Goal: Navigation & Orientation: Find specific page/section

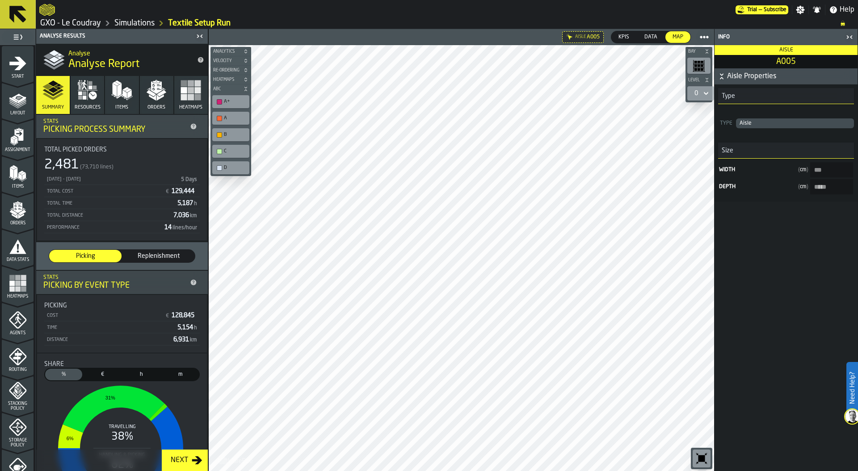
click at [76, 22] on link "GXO - Le Coudray" at bounding box center [70, 23] width 61 height 10
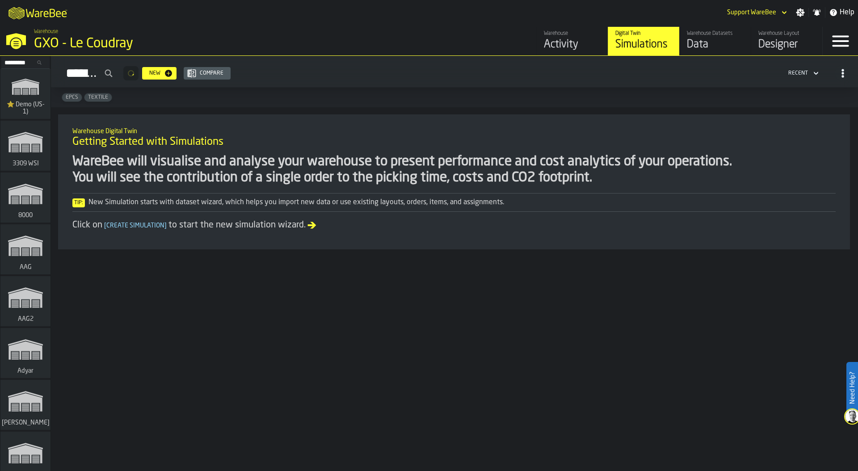
click at [578, 39] on div "Activity" at bounding box center [572, 45] width 57 height 14
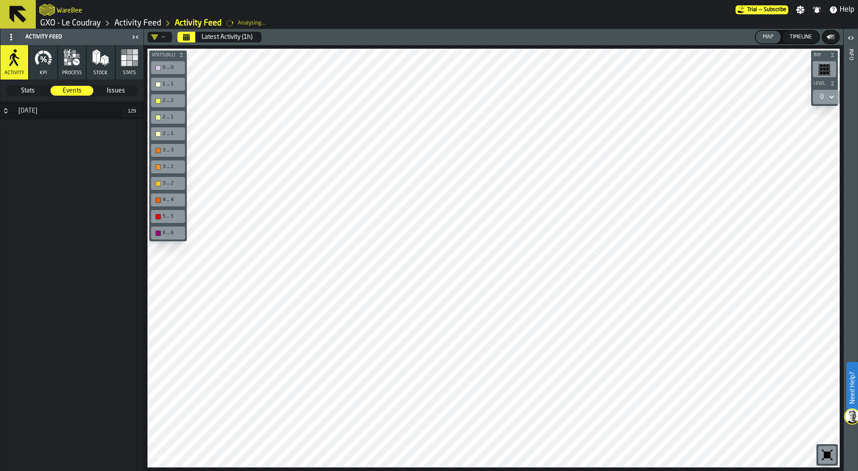
click at [195, 327] on div at bounding box center [494, 258] width 693 height 419
click at [188, 35] on icon "Calendar" at bounding box center [186, 34] width 7 height 1
click at [44, 65] on icon "button" at bounding box center [43, 58] width 18 height 18
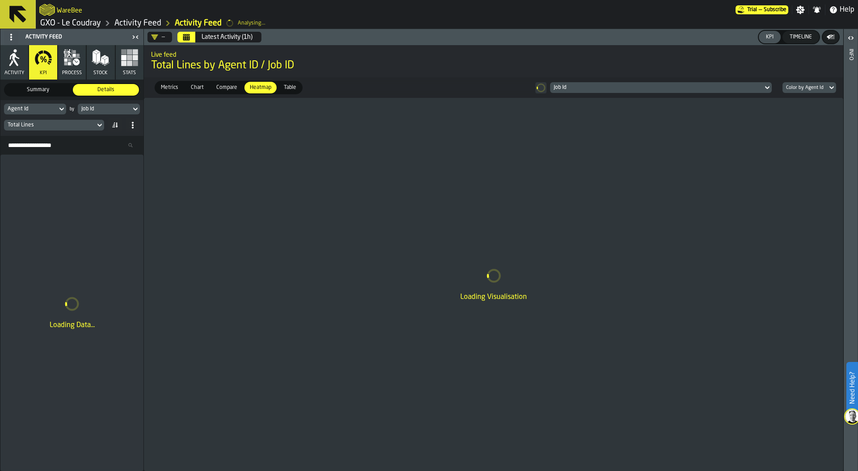
click at [118, 104] on div "Job Id" at bounding box center [104, 109] width 53 height 10
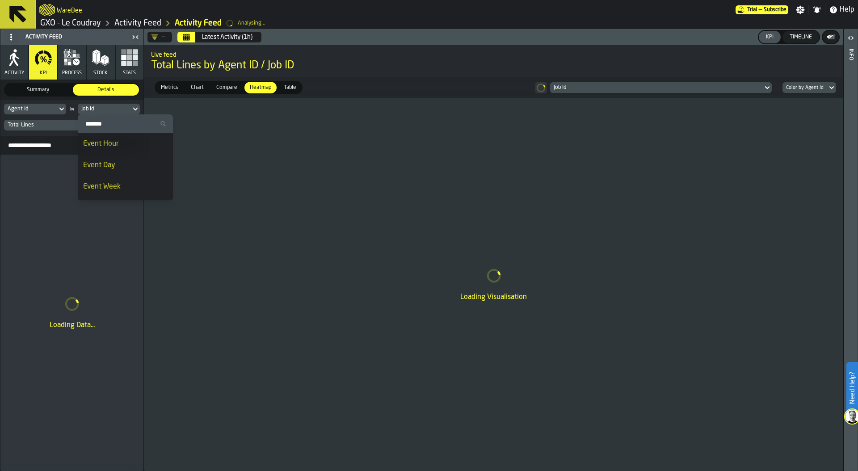
click at [118, 163] on div "Event Day" at bounding box center [125, 165] width 85 height 11
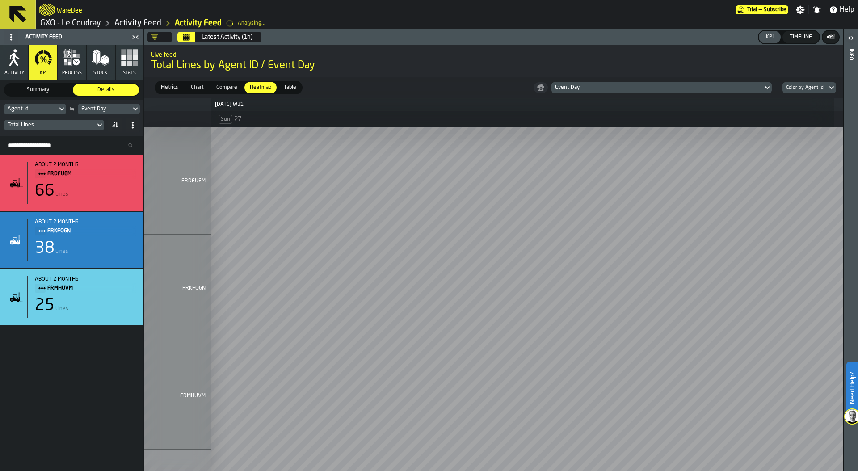
click at [125, 69] on button "Stats" at bounding box center [130, 62] width 28 height 34
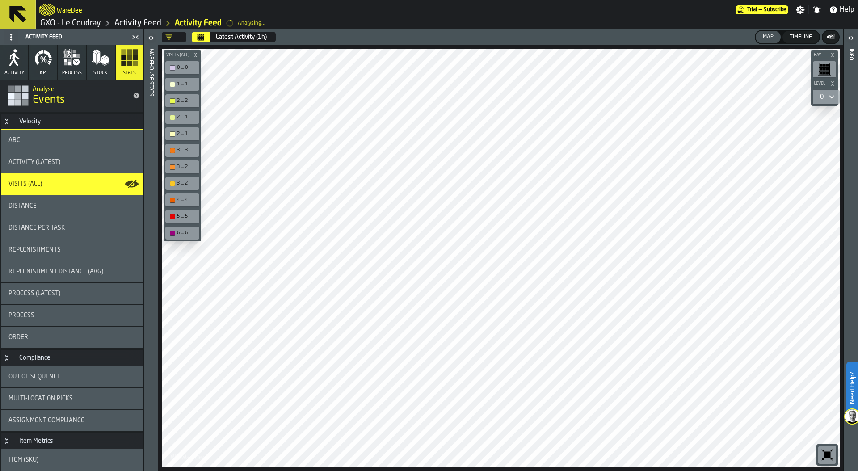
click at [203, 35] on icon "Calendar" at bounding box center [201, 34] width 7 height 1
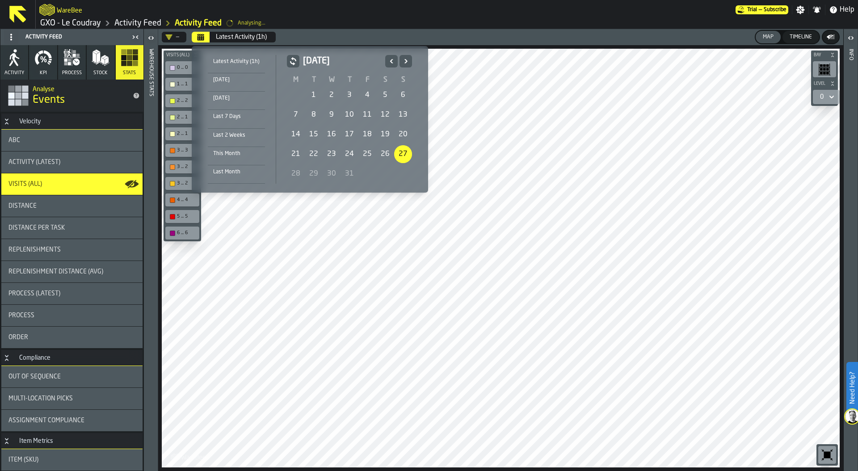
click at [313, 92] on div "1" at bounding box center [314, 95] width 18 height 18
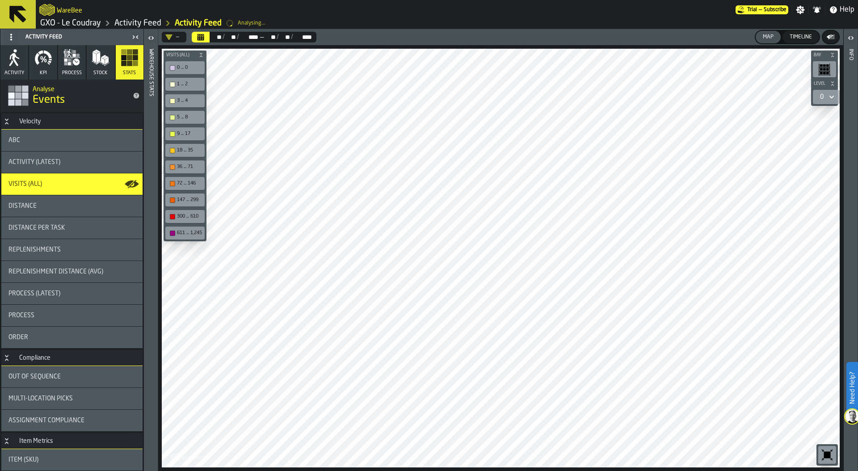
click at [136, 25] on link "Activity Feed" at bounding box center [137, 23] width 47 height 10
click at [132, 25] on link "Activity Feed" at bounding box center [137, 23] width 47 height 10
click at [81, 25] on link "GXO - Le Coudray" at bounding box center [70, 23] width 61 height 10
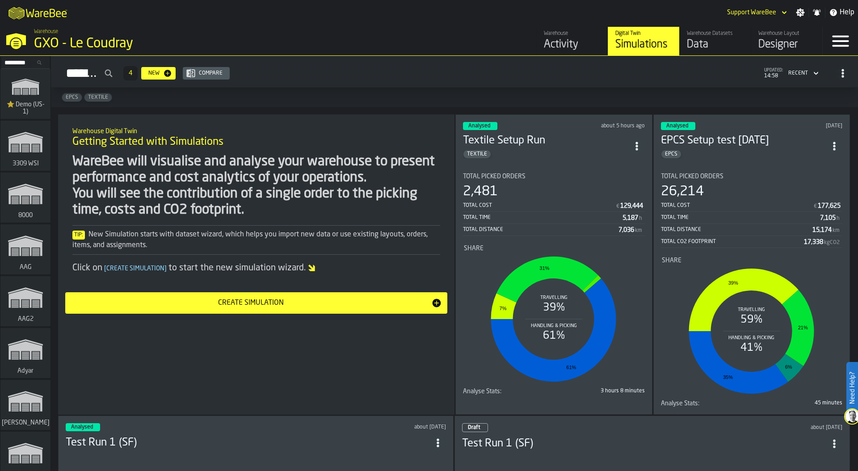
click at [23, 40] on icon "button-toggle-Close —> Warehouse Menu" at bounding box center [16, 39] width 20 height 12
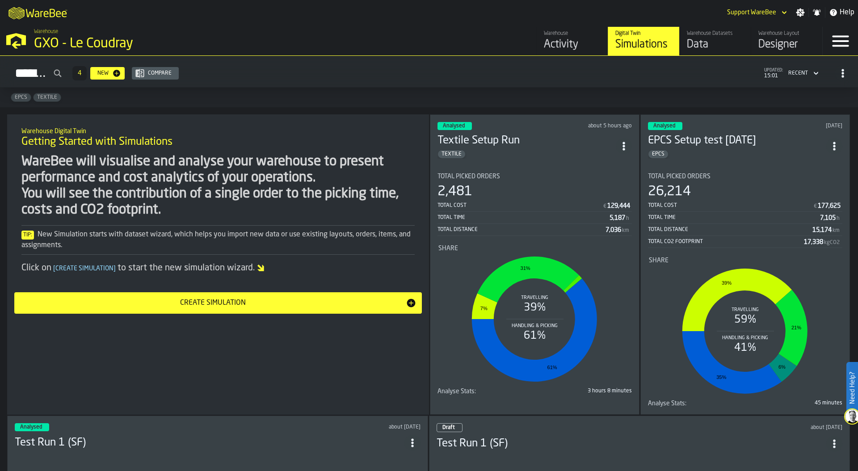
click at [564, 41] on div "Activity" at bounding box center [572, 45] width 57 height 14
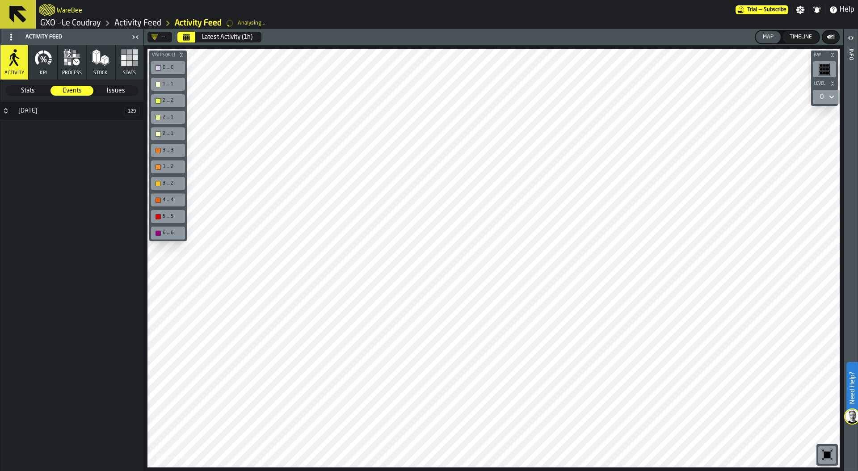
click at [135, 61] on rect "button" at bounding box center [135, 63] width 5 height 5
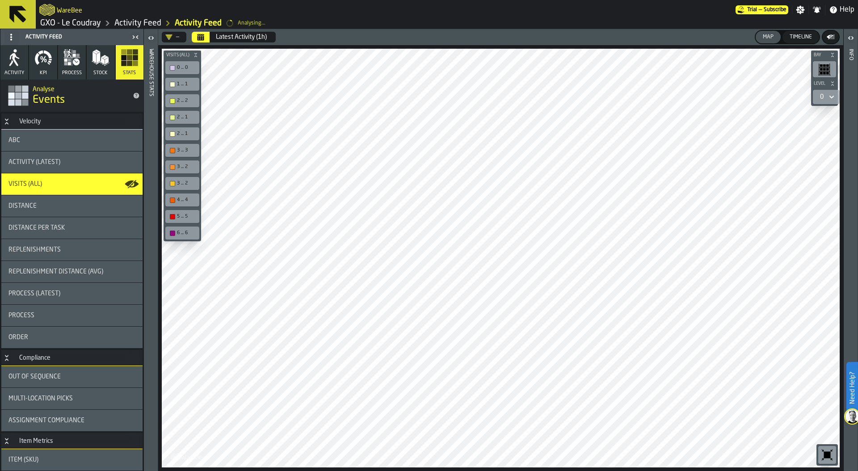
click at [24, 13] on icon at bounding box center [17, 14] width 21 height 21
click at [17, 16] on icon at bounding box center [17, 14] width 17 height 17
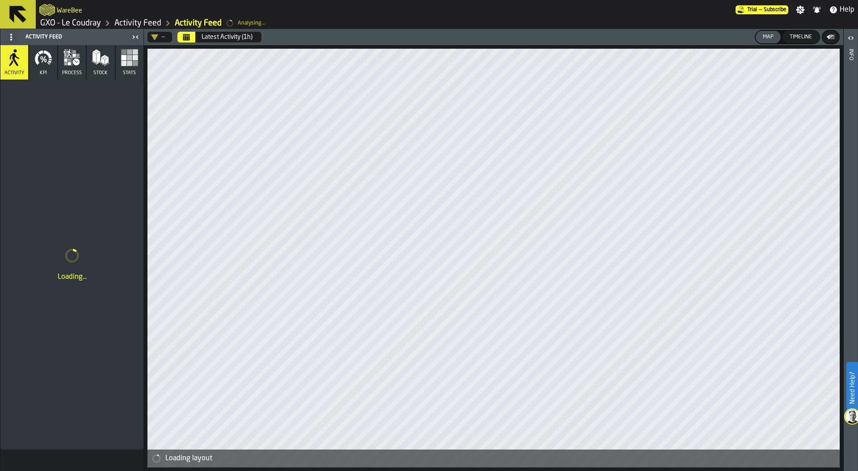
click at [25, 11] on icon at bounding box center [17, 14] width 21 height 21
click at [68, 24] on link "GXO - Le Coudray" at bounding box center [70, 23] width 61 height 10
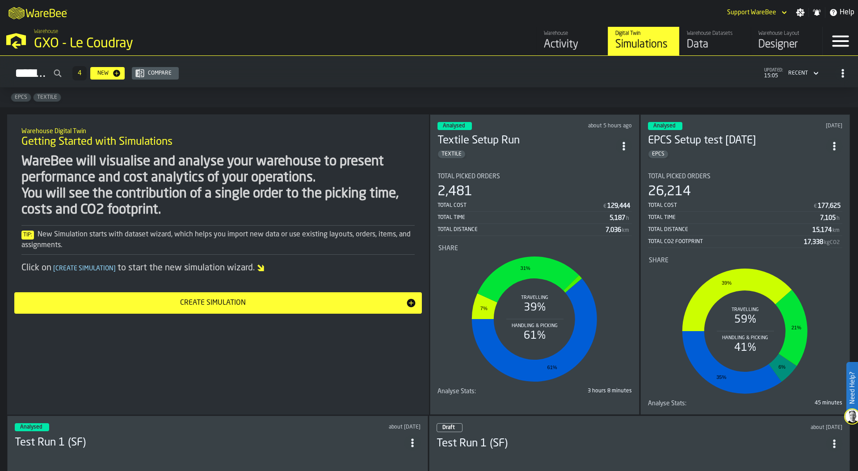
click at [69, 48] on div "GXO - Le Coudray" at bounding box center [154, 44] width 241 height 16
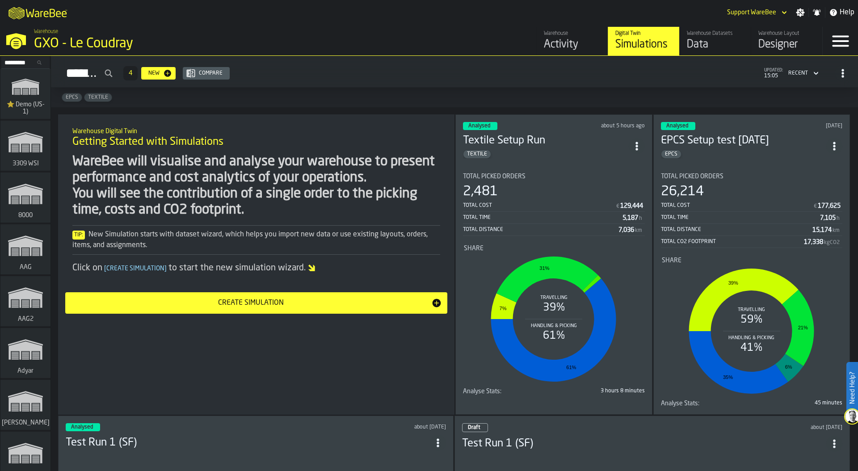
click at [41, 92] on icon "link-to-/wh/i/103622fe-4b04-4da1-b95f-2619b9c959cc/simulations" at bounding box center [25, 86] width 43 height 29
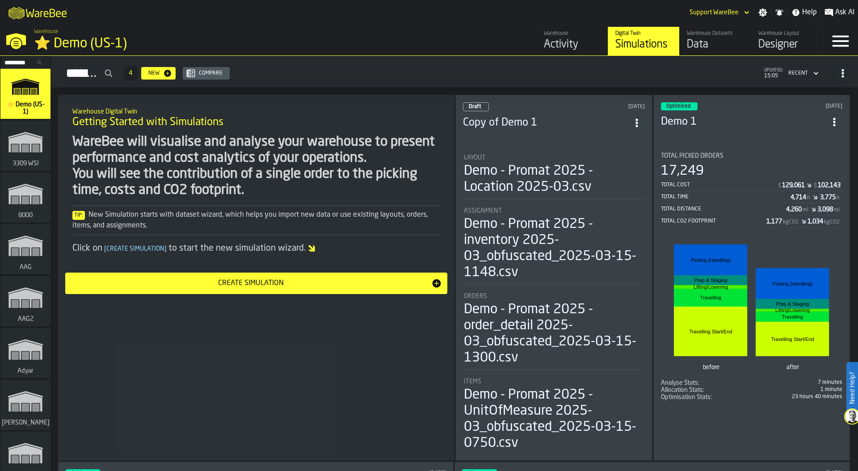
click at [765, 171] on div "17,249" at bounding box center [752, 171] width 182 height 16
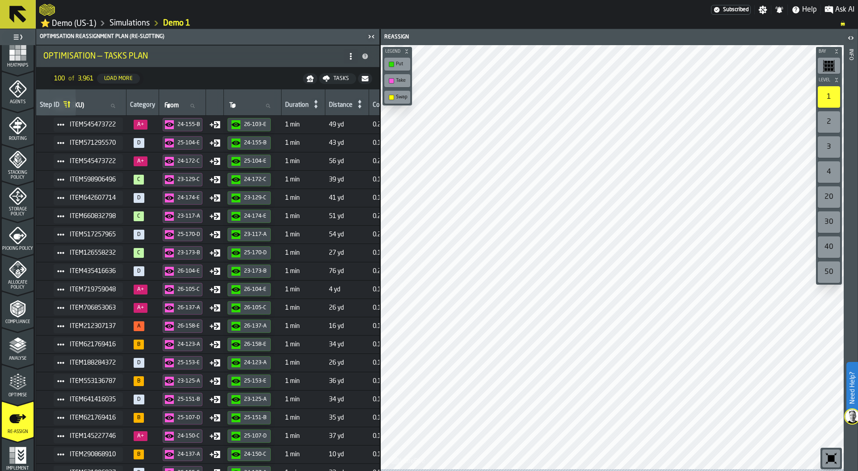
scroll to position [0, 120]
